Goal: Navigation & Orientation: Find specific page/section

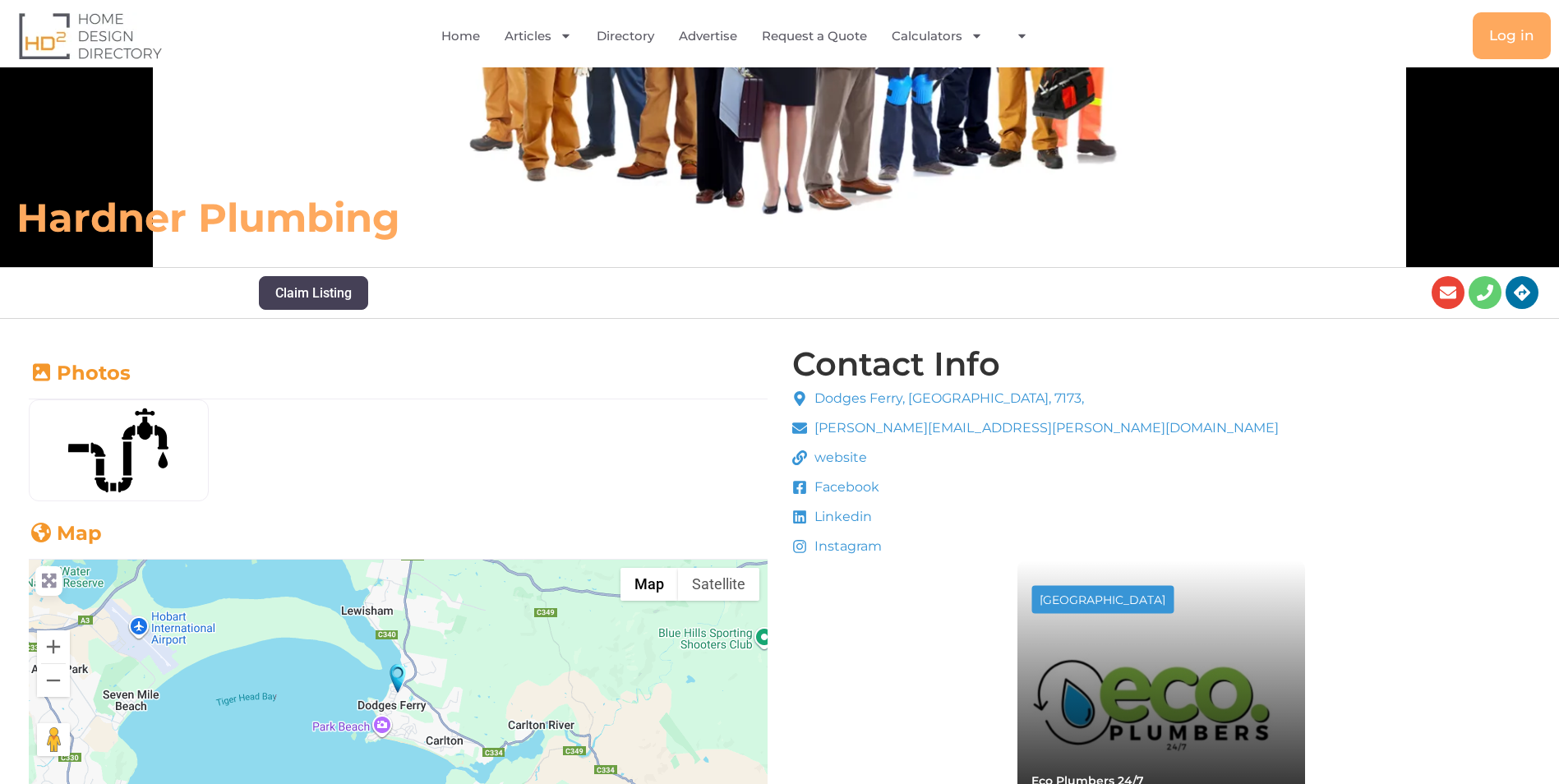
scroll to position [246, 0]
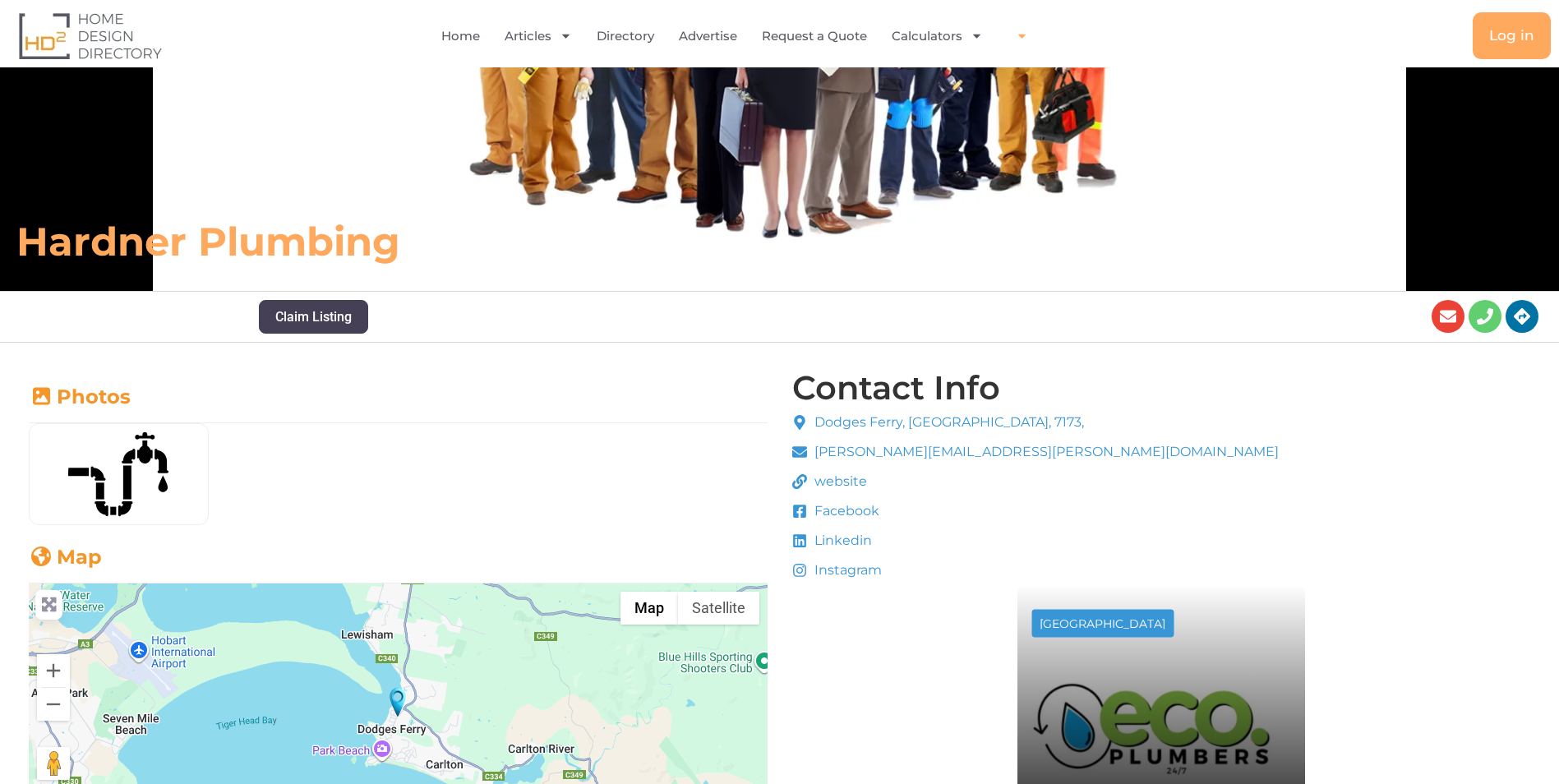
click at [1014, 40] on span "Menu" at bounding box center [1017, 36] width 20 height 28
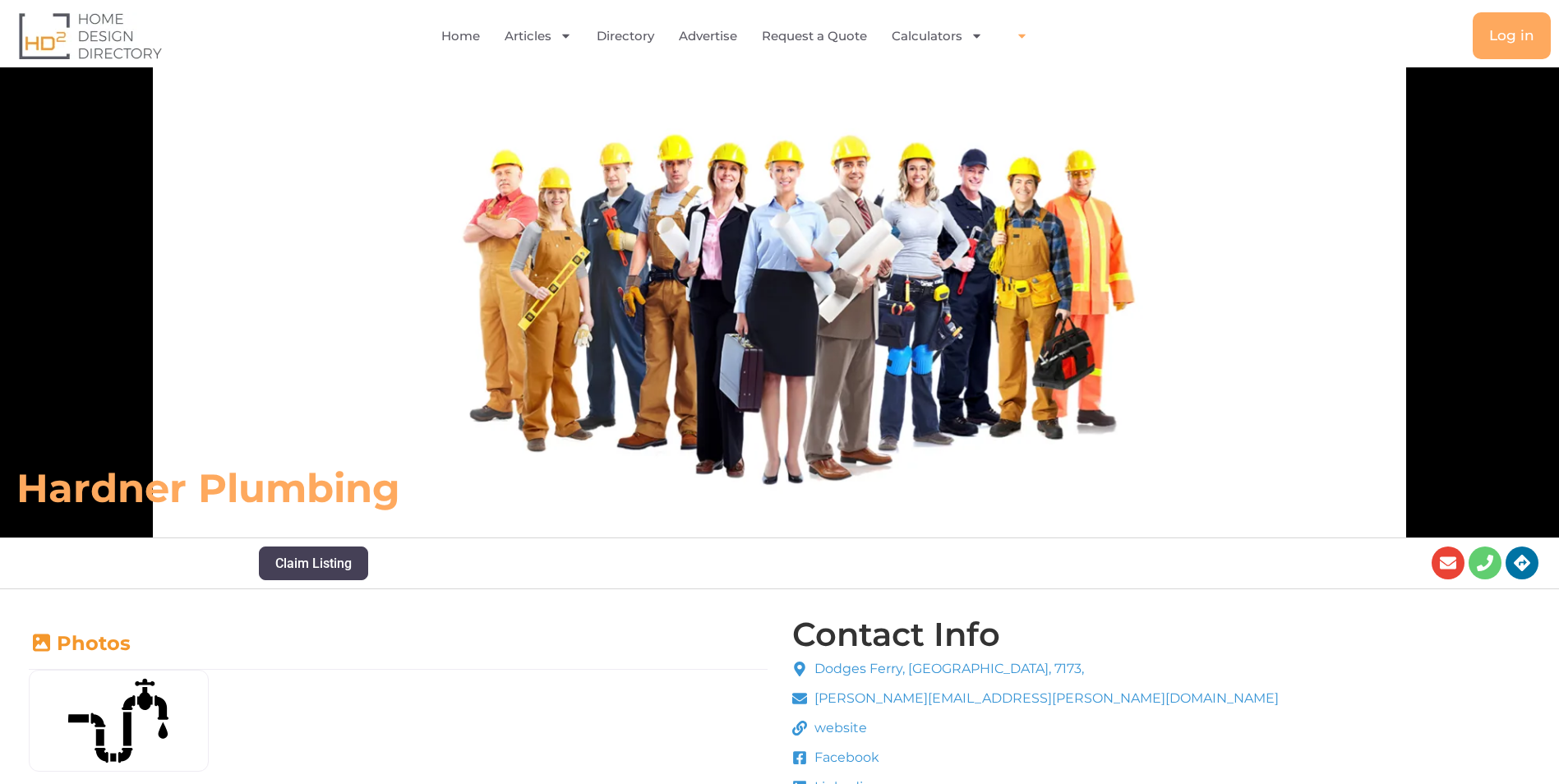
click at [1021, 38] on icon "Menu" at bounding box center [1022, 36] width 12 height 12
